Goal: Find specific page/section: Find specific page/section

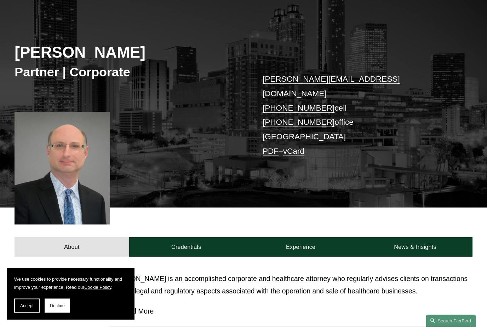
scroll to position [60, 0]
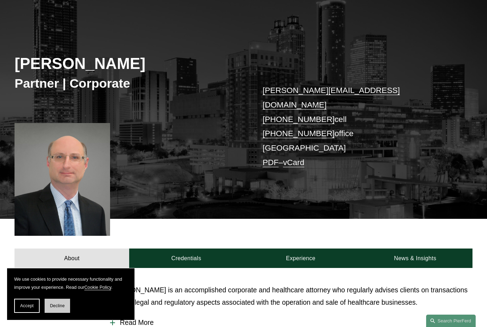
click at [56, 308] on span "Decline" at bounding box center [57, 305] width 15 height 5
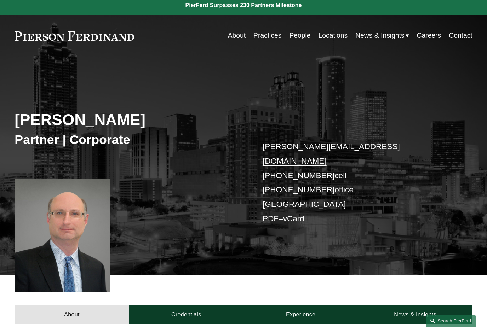
scroll to position [0, 0]
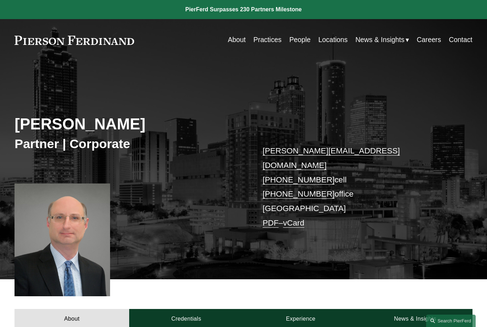
click at [302, 43] on link "People" at bounding box center [299, 40] width 21 height 14
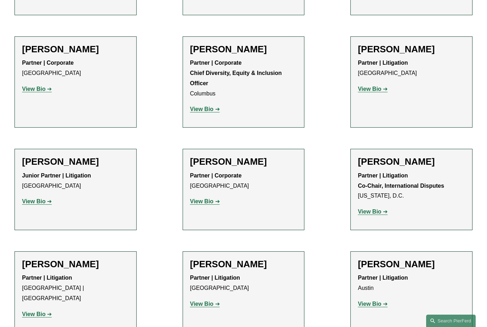
scroll to position [1071, 0]
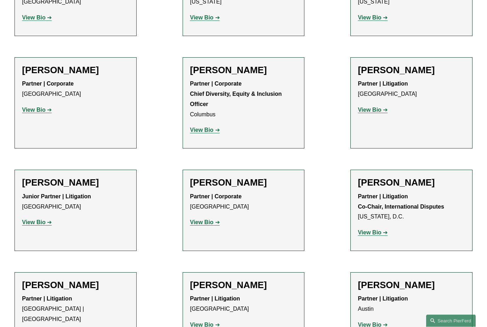
click at [436, 79] on p "Partner | Litigation Atlanta" at bounding box center [410, 89] width 107 height 21
click at [413, 65] on h2 "Marquetta J. Bryan" at bounding box center [410, 70] width 107 height 11
click at [373, 104] on div "Marquetta J. Bryan Partner | Litigation Atlanta View Bio Location: Atlanta; Dep…" at bounding box center [410, 93] width 107 height 56
click at [371, 107] on strong "View Bio" at bounding box center [368, 110] width 23 height 6
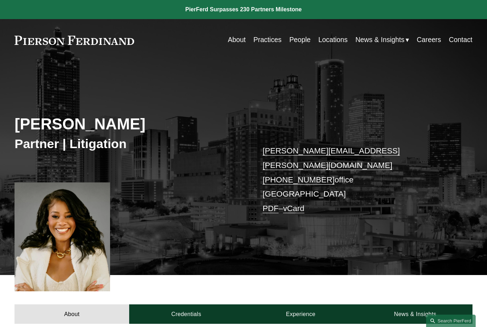
click at [265, 40] on link "Practices" at bounding box center [267, 40] width 28 height 14
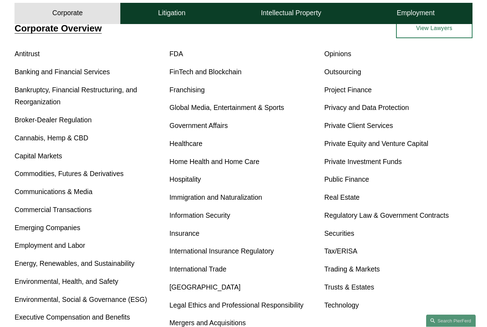
scroll to position [395, 0]
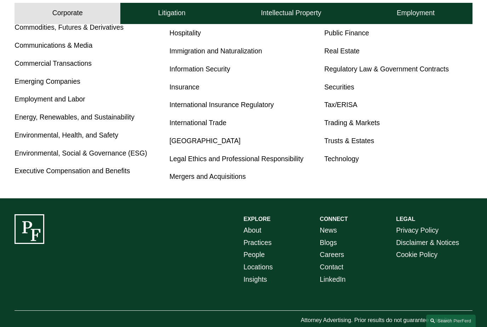
drag, startPoint x: 249, startPoint y: 231, endPoint x: 245, endPoint y: 231, distance: 3.6
click at [245, 231] on link "About" at bounding box center [252, 231] width 18 height 12
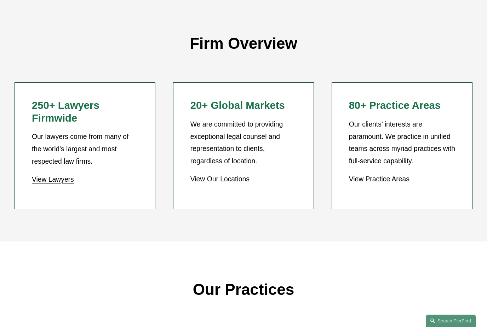
scroll to position [582, 0]
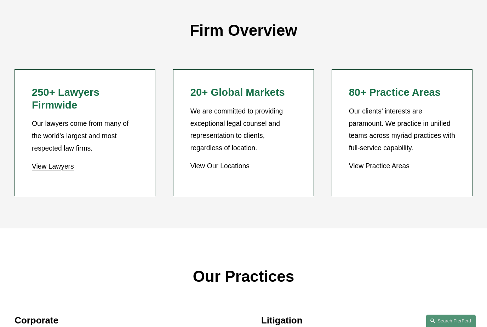
click at [225, 163] on link "View Our Locations" at bounding box center [219, 165] width 59 height 7
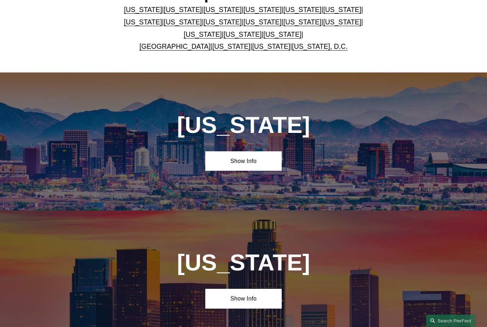
scroll to position [237, 0]
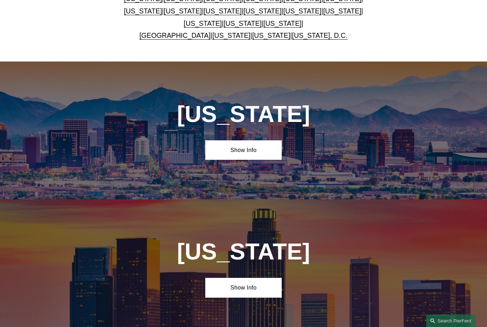
click at [167, 39] on link "[GEOGRAPHIC_DATA]" at bounding box center [174, 35] width 71 height 7
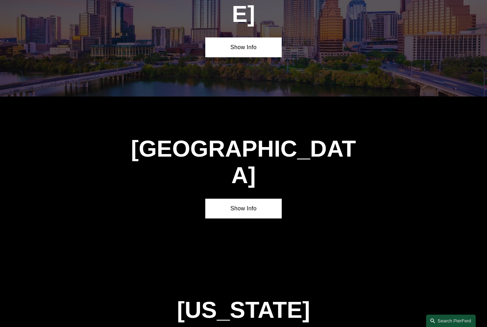
scroll to position [2393, 0]
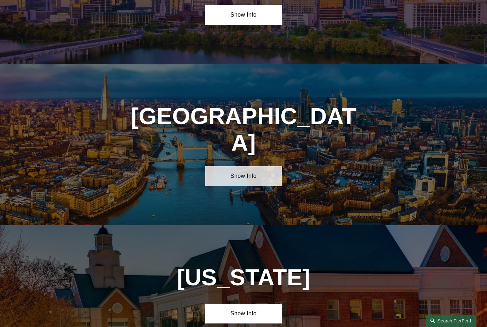
click at [238, 166] on link "Show Info" at bounding box center [243, 176] width 76 height 20
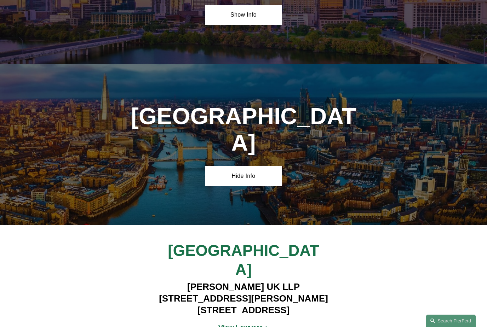
click at [238, 324] on strong "View Lawyers" at bounding box center [240, 327] width 45 height 7
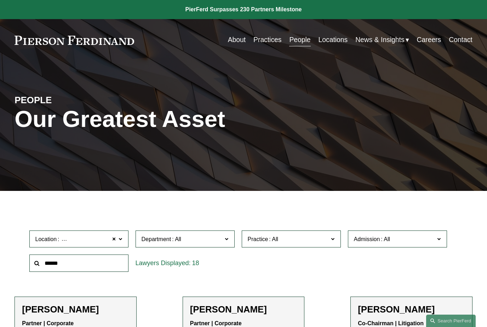
click at [213, 325] on strong "Partner | Corporate" at bounding box center [216, 323] width 52 height 6
